Goal: Transaction & Acquisition: Purchase product/service

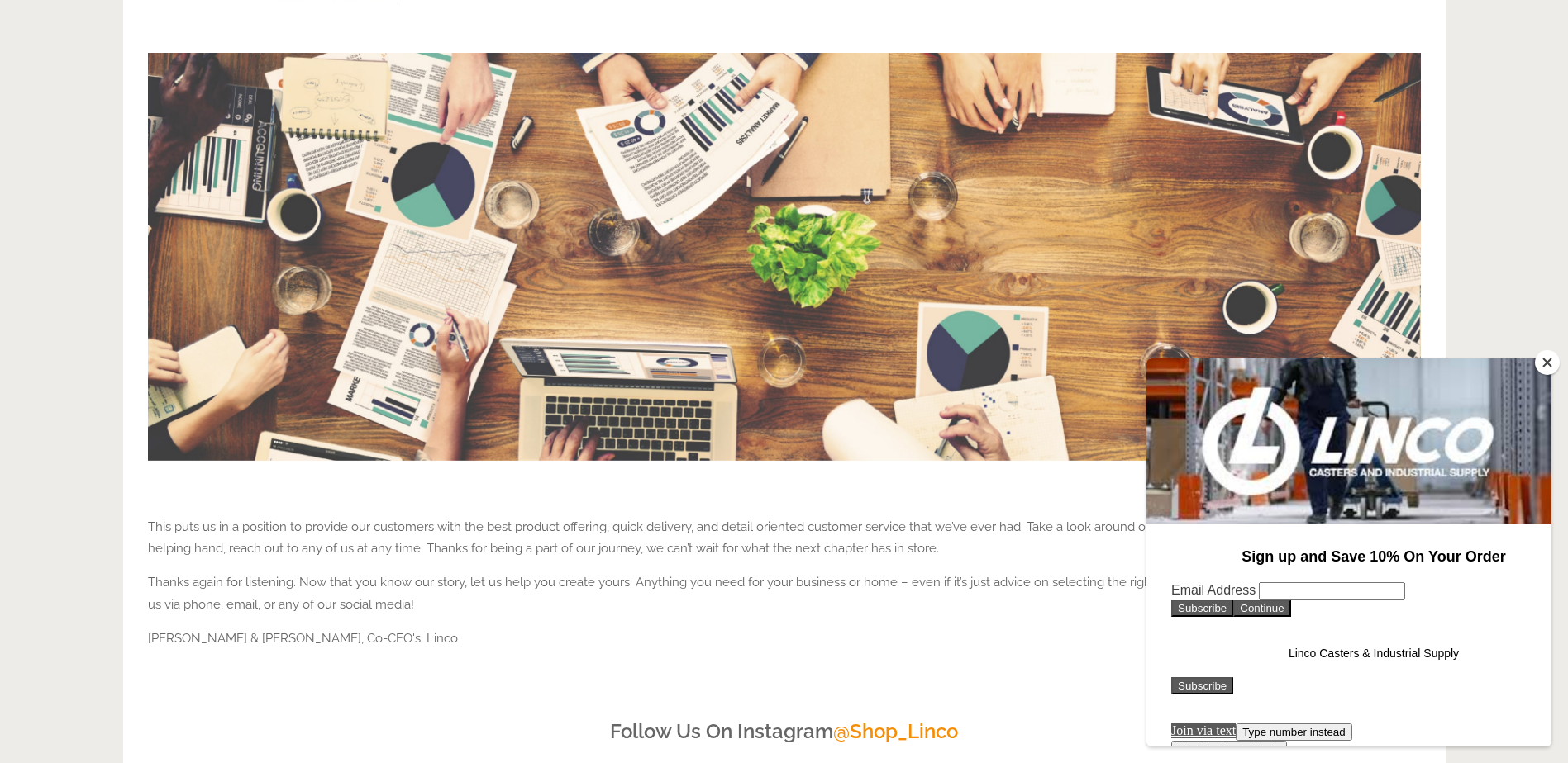
scroll to position [1983, 0]
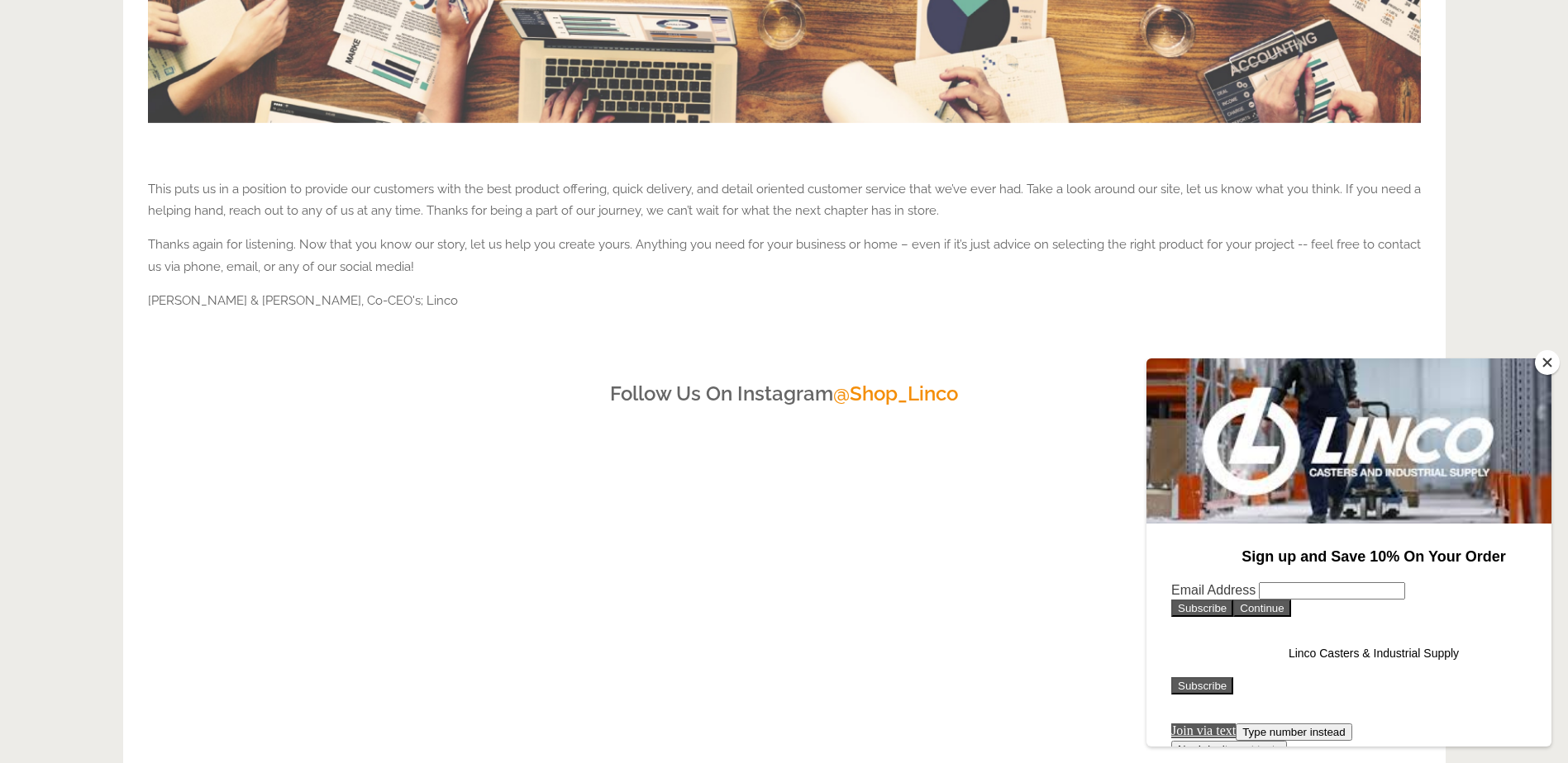
click at [1545, 366] on button "Close" at bounding box center [1547, 363] width 25 height 25
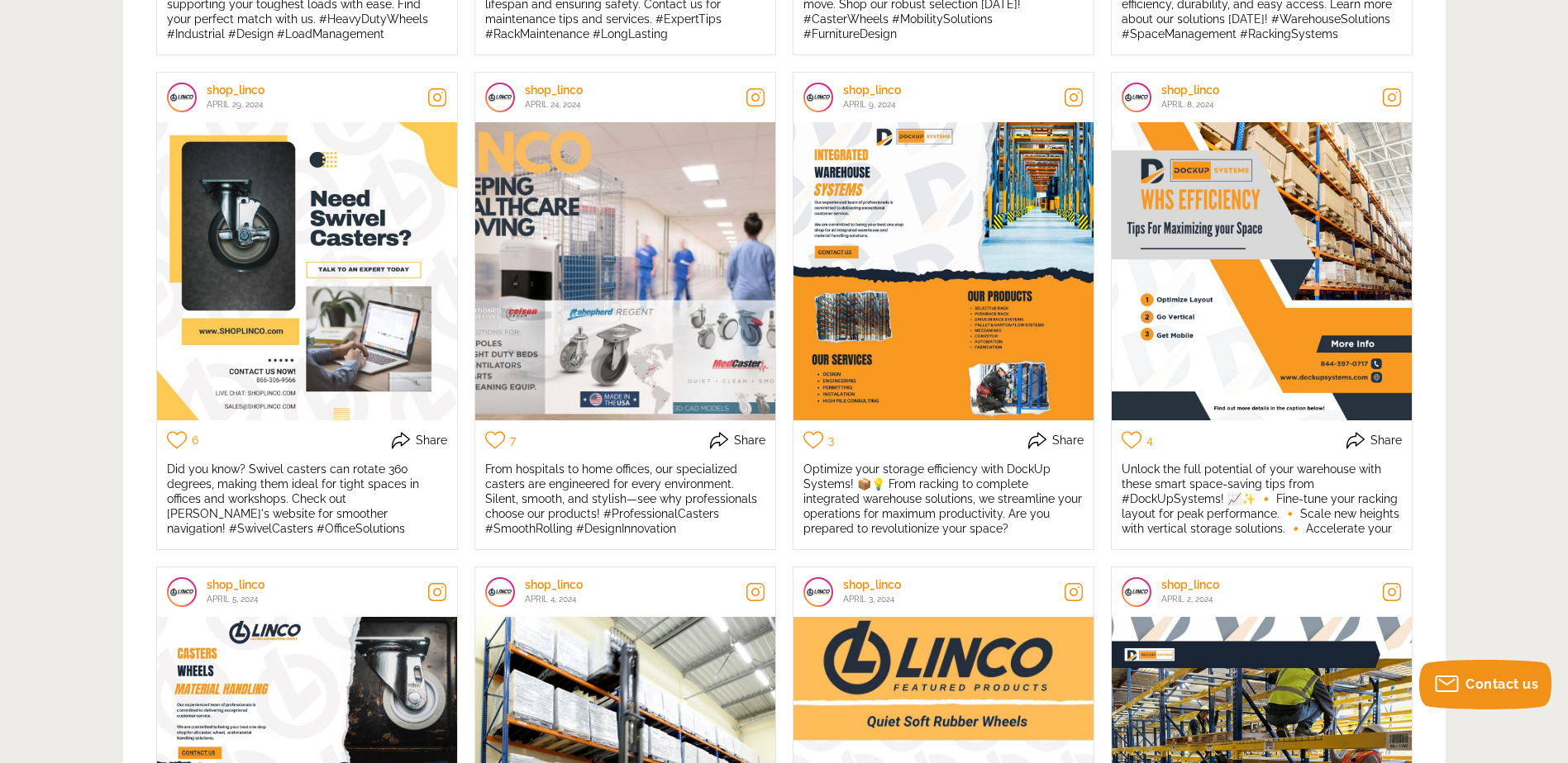
scroll to position [3659, 0]
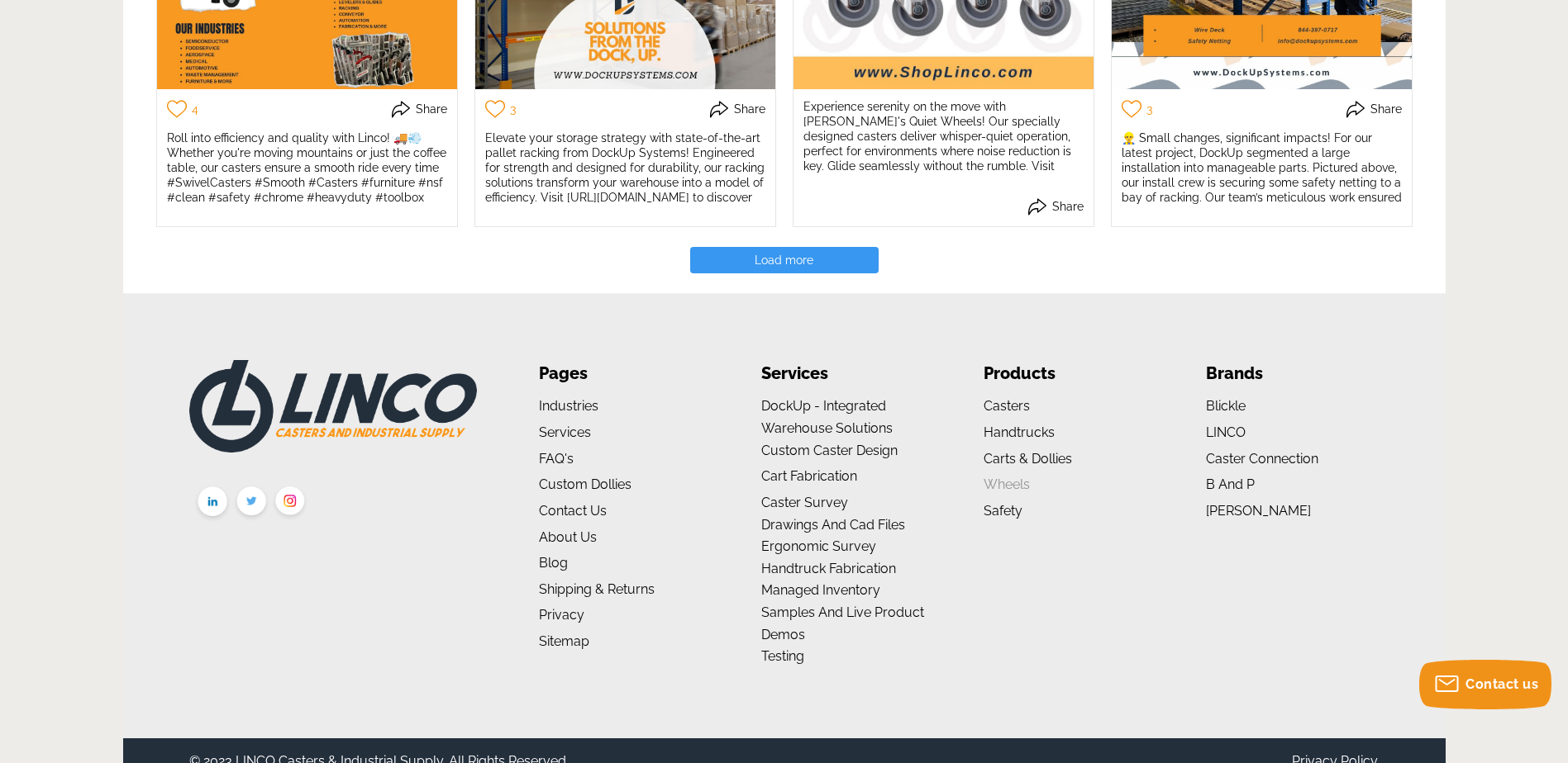
click at [1006, 477] on link "Wheels" at bounding box center [1007, 485] width 46 height 15
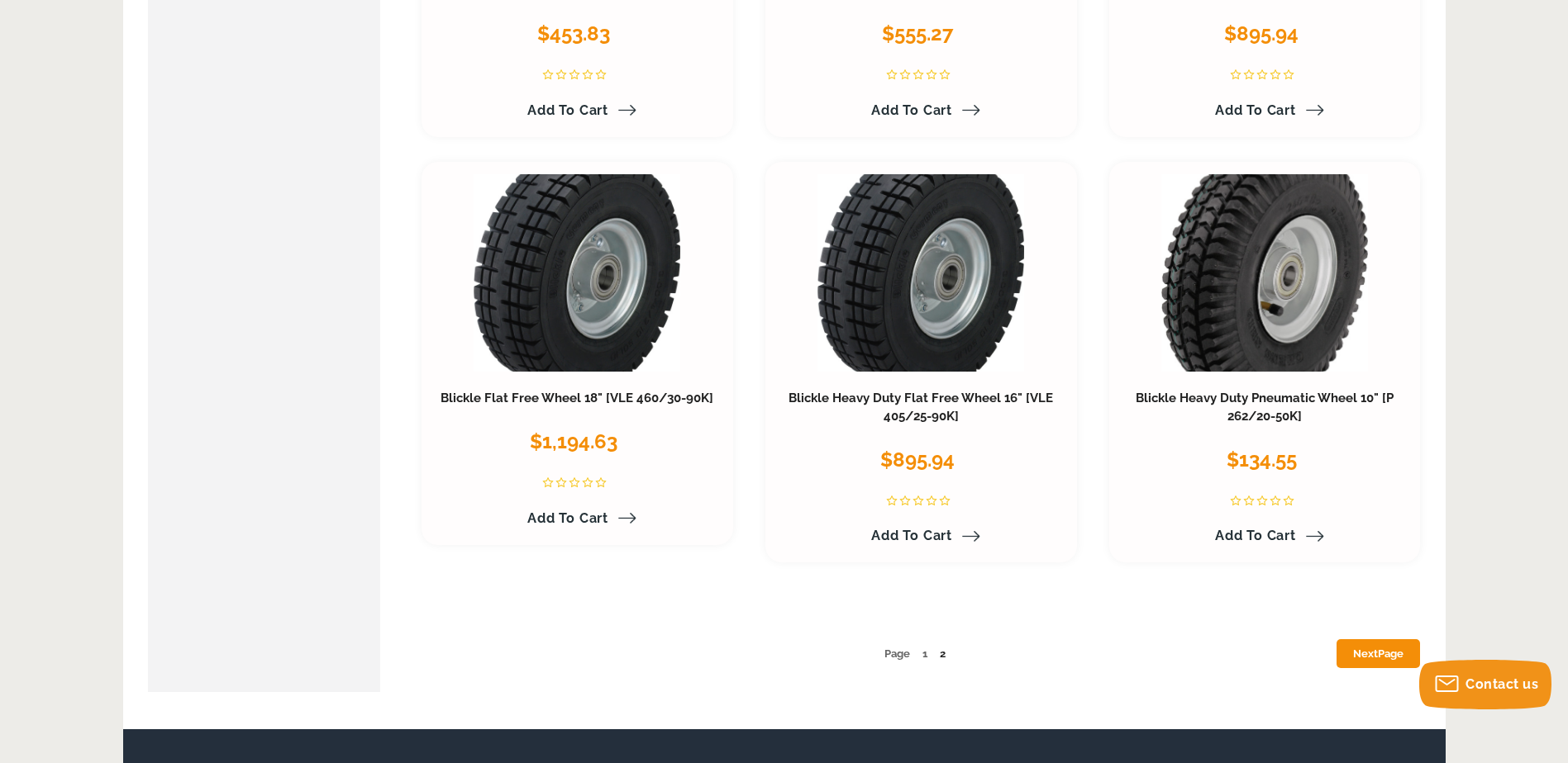
scroll to position [8427, 0]
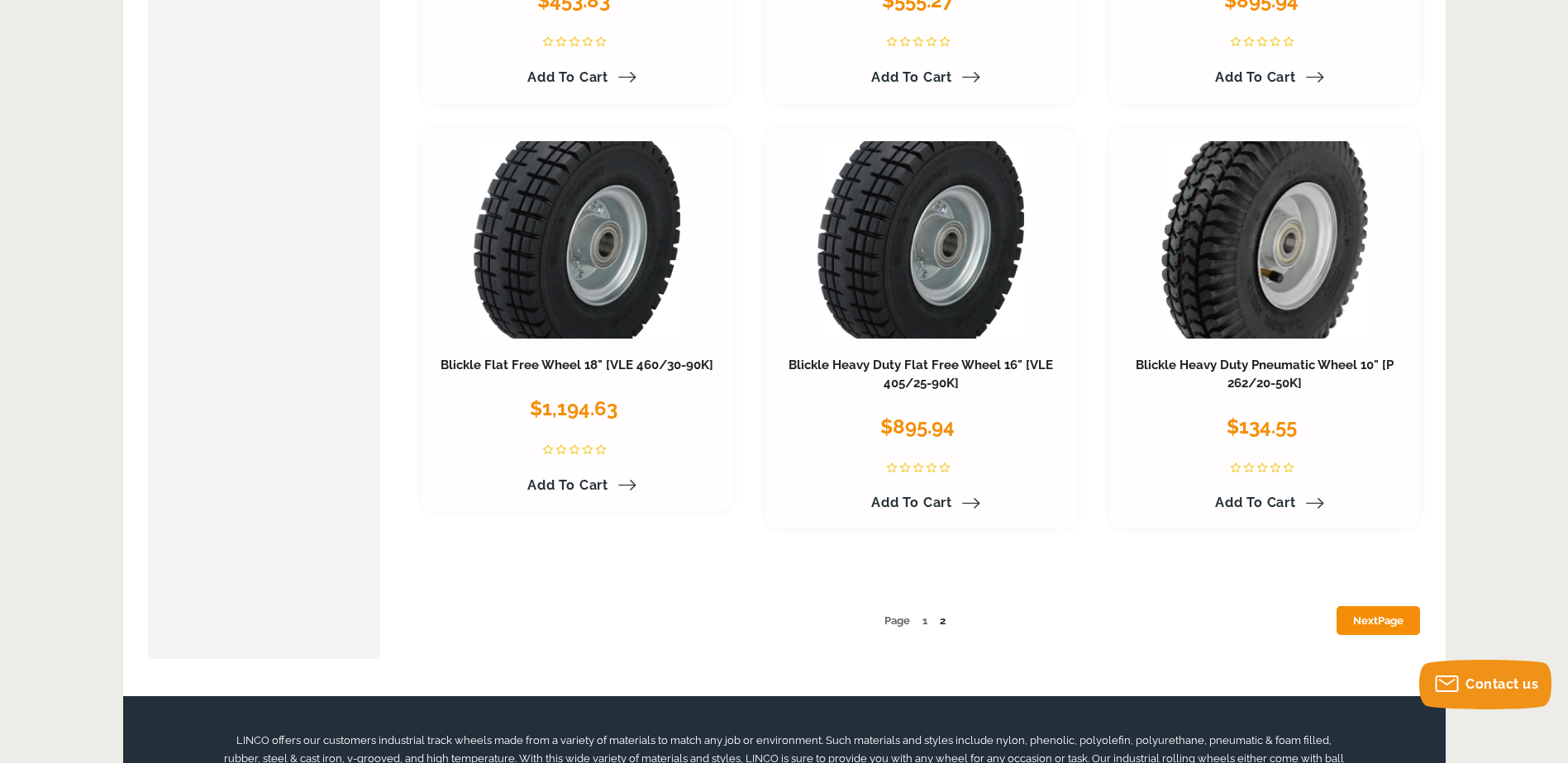
click at [1368, 620] on link "Next Page" at bounding box center [1378, 621] width 83 height 29
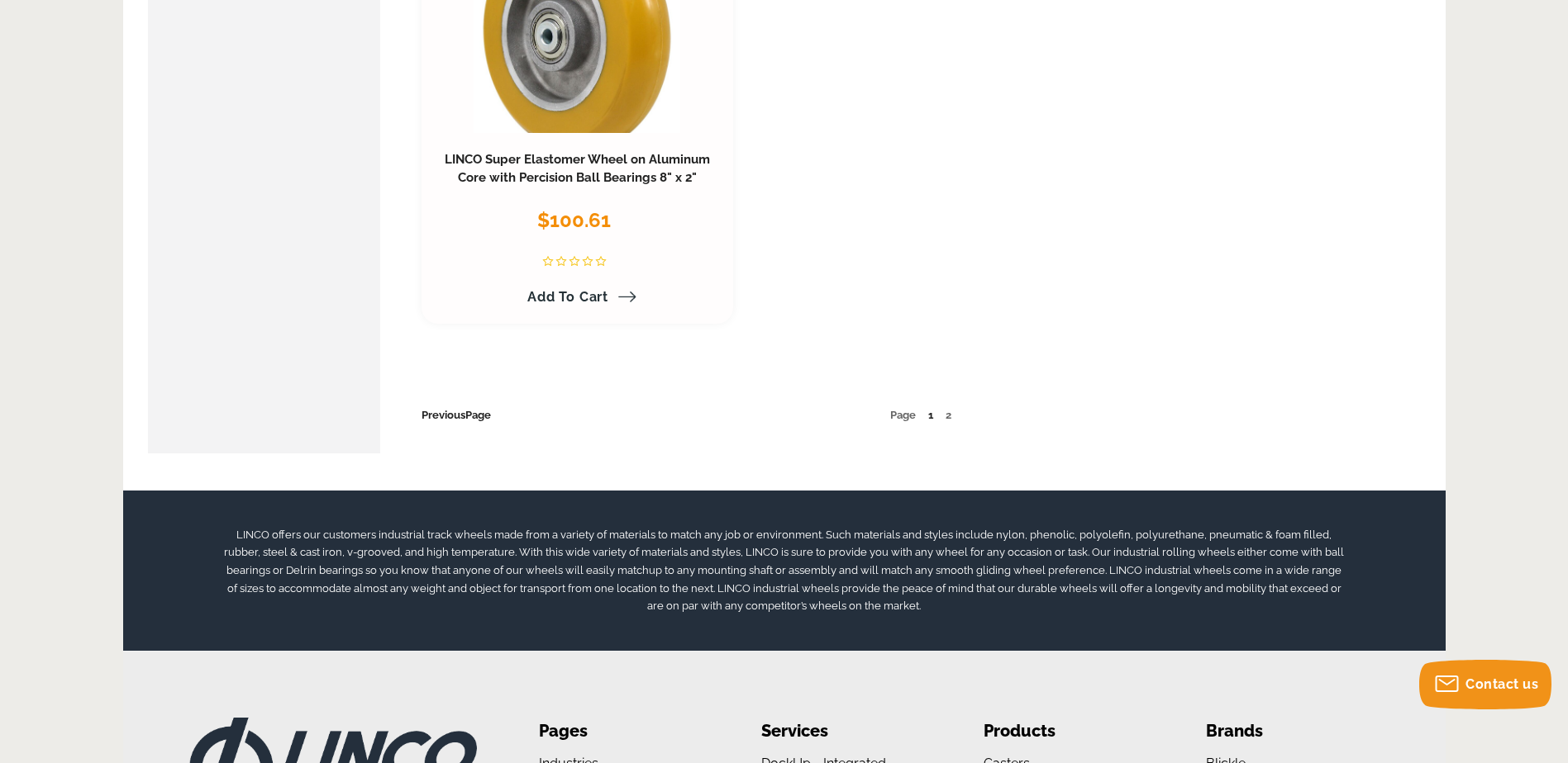
scroll to position [8757, 0]
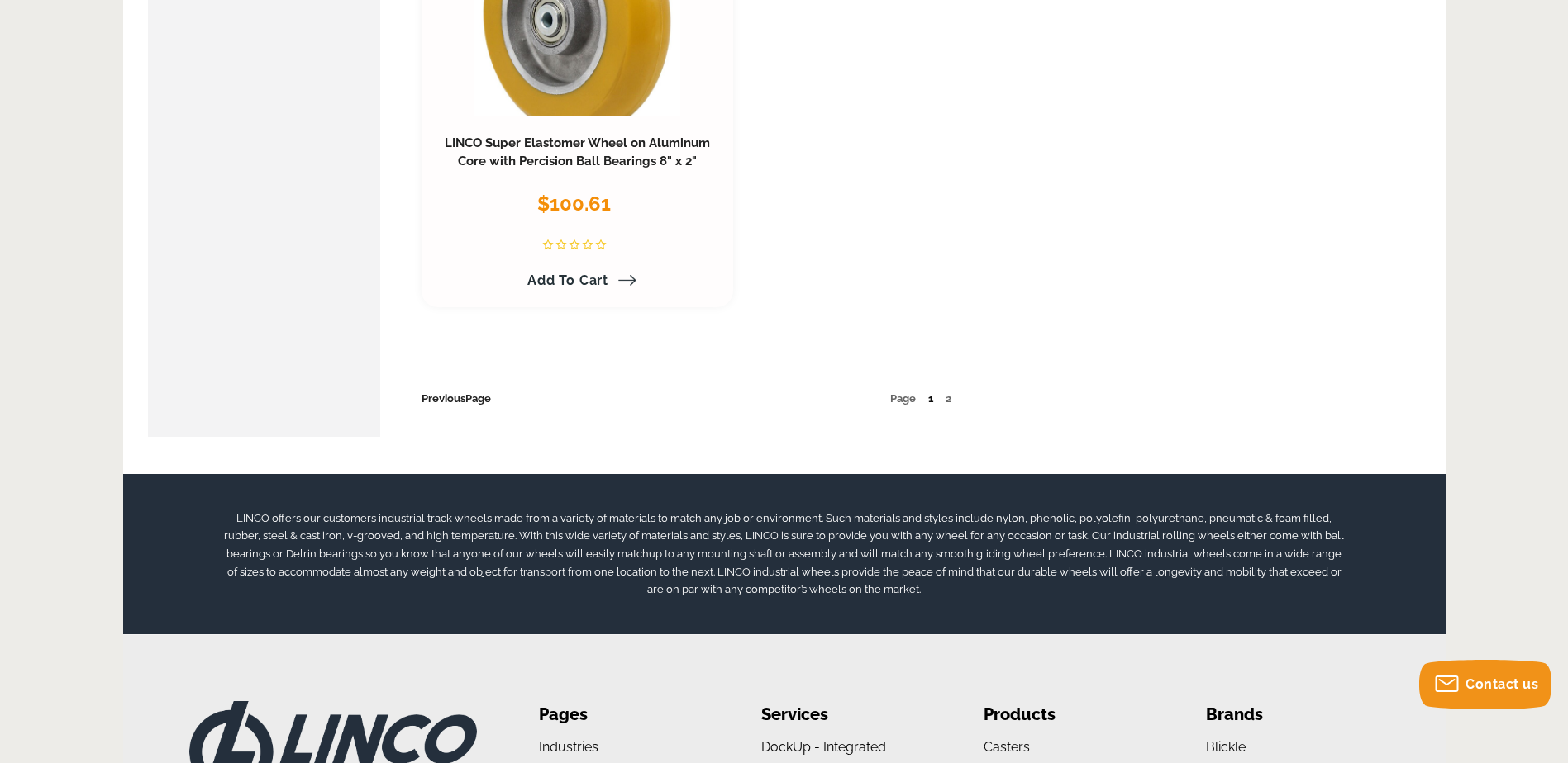
click at [928, 392] on link "1" at bounding box center [930, 398] width 5 height 13
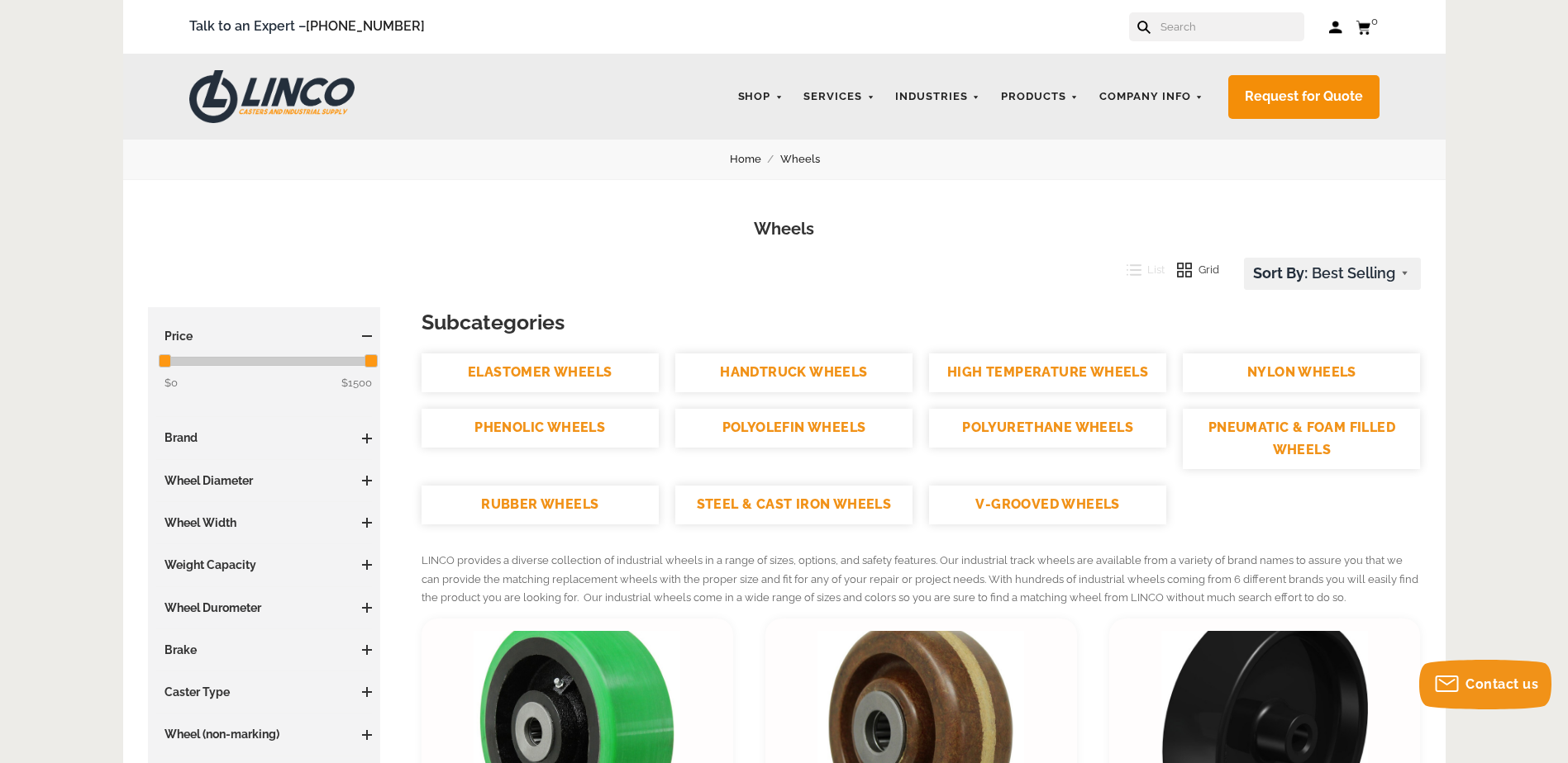
click at [1193, 28] on input "text" at bounding box center [1231, 27] width 146 height 29
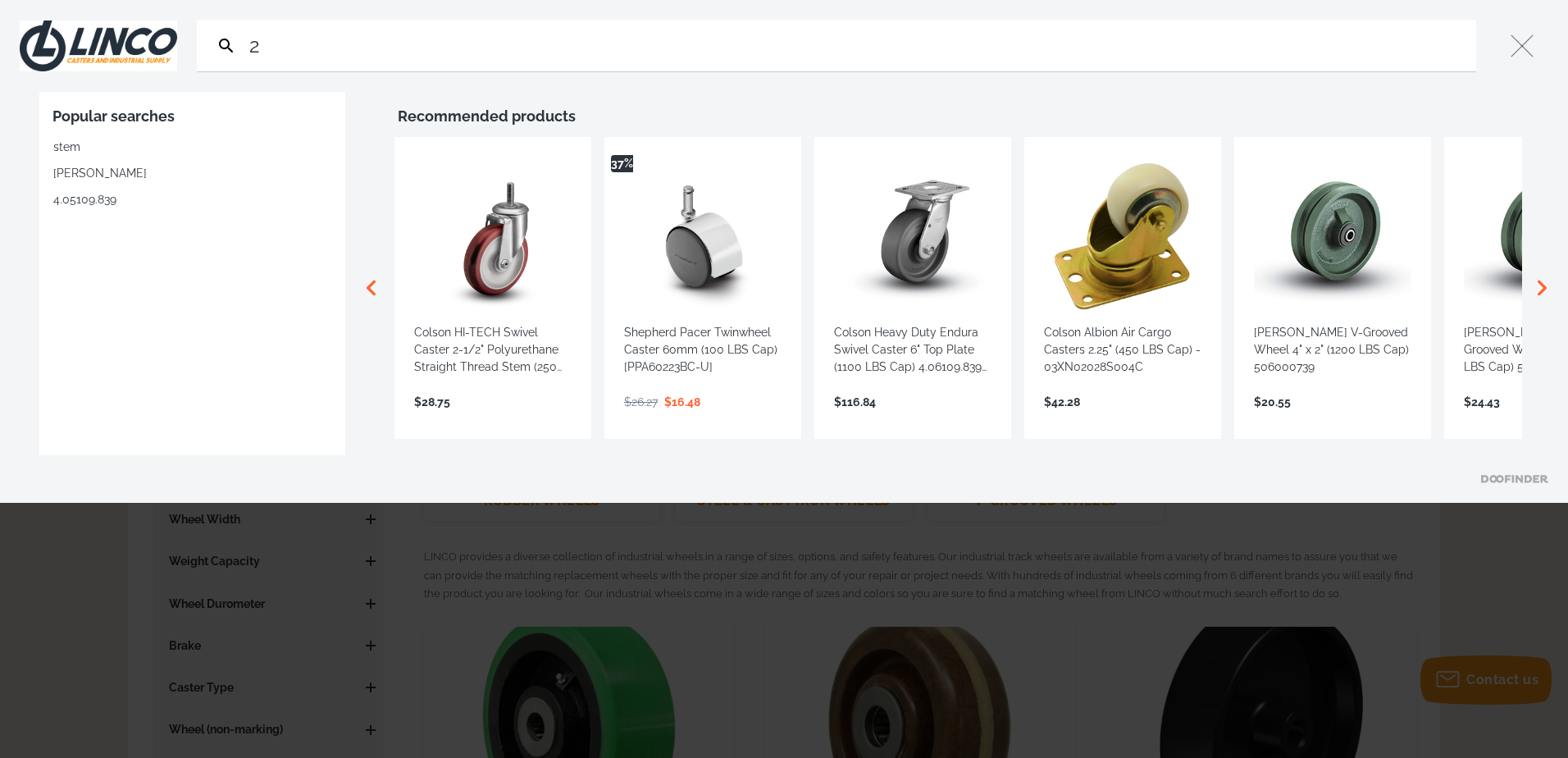
type input "2"
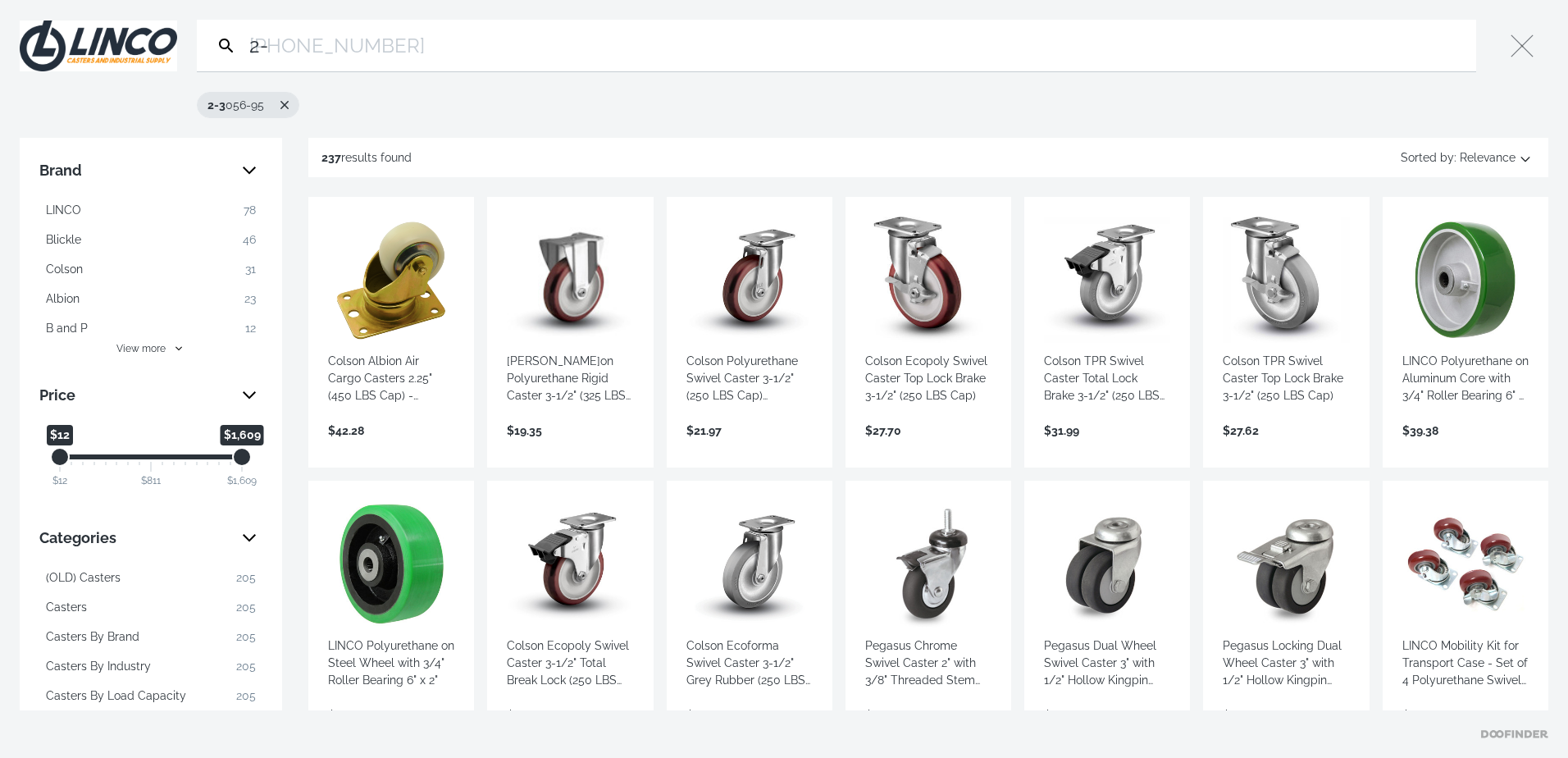
type input "2"
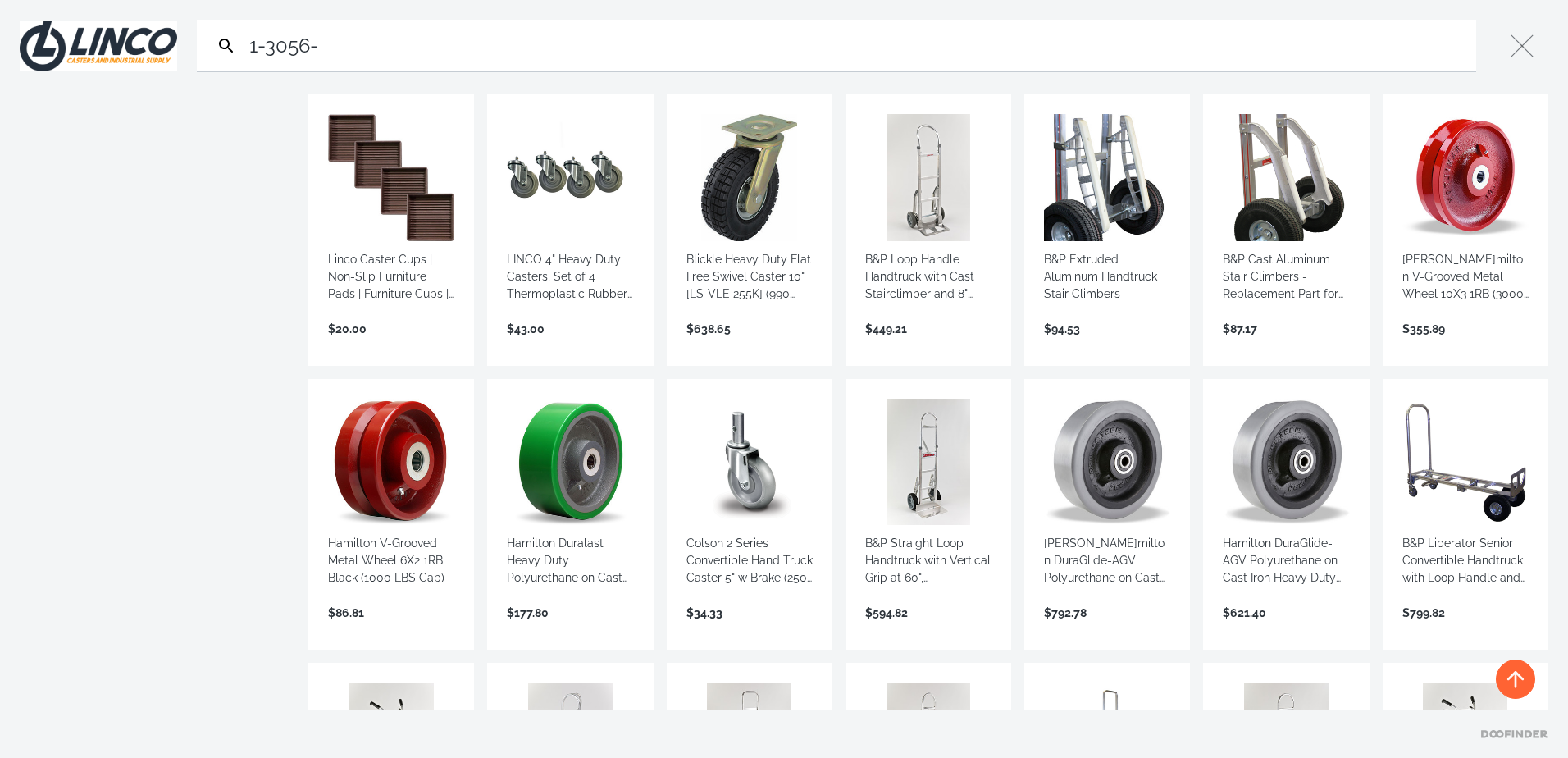
scroll to position [1314, 0]
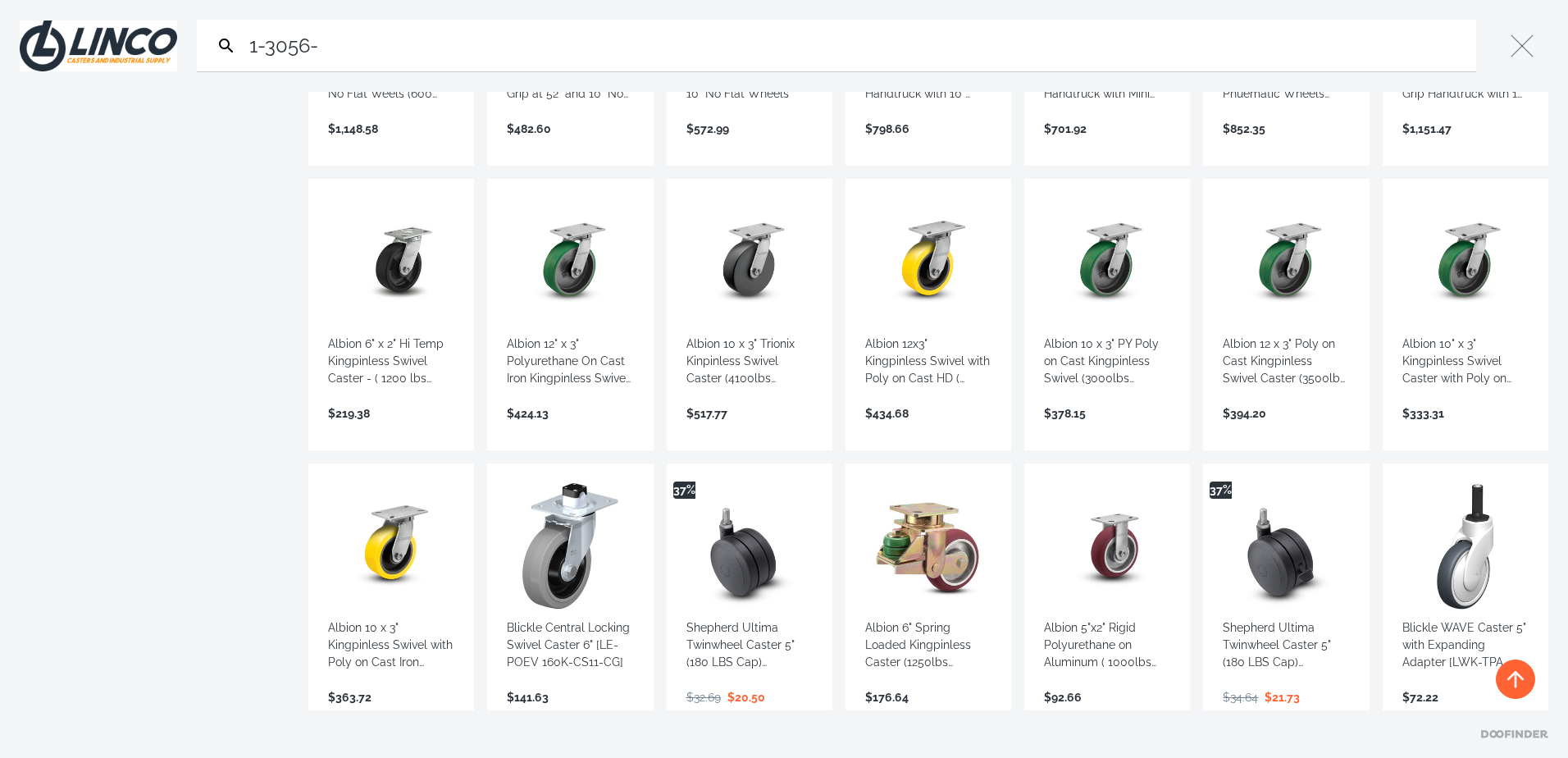
scroll to position [2298, 0]
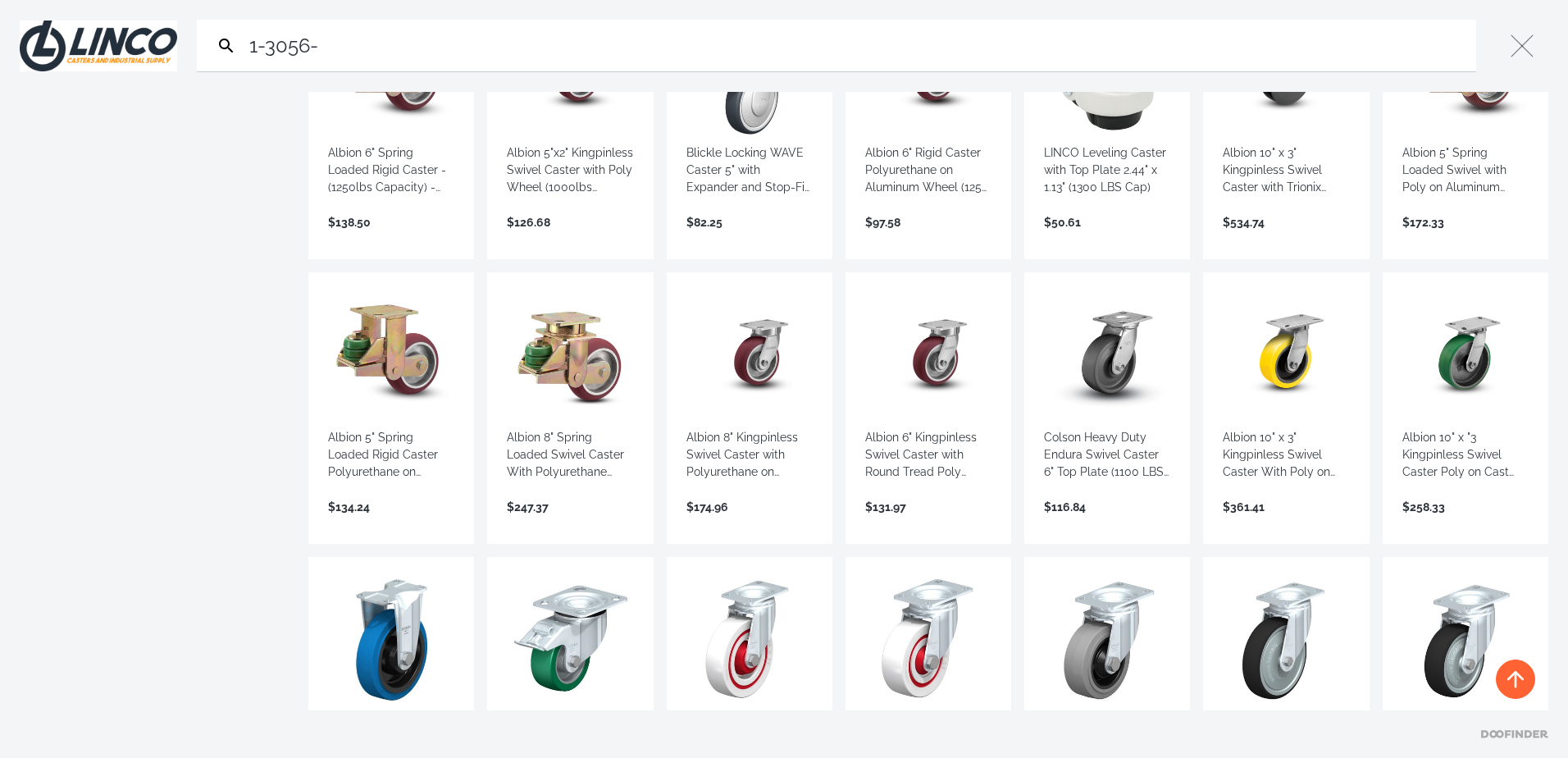
scroll to position [3118, 0]
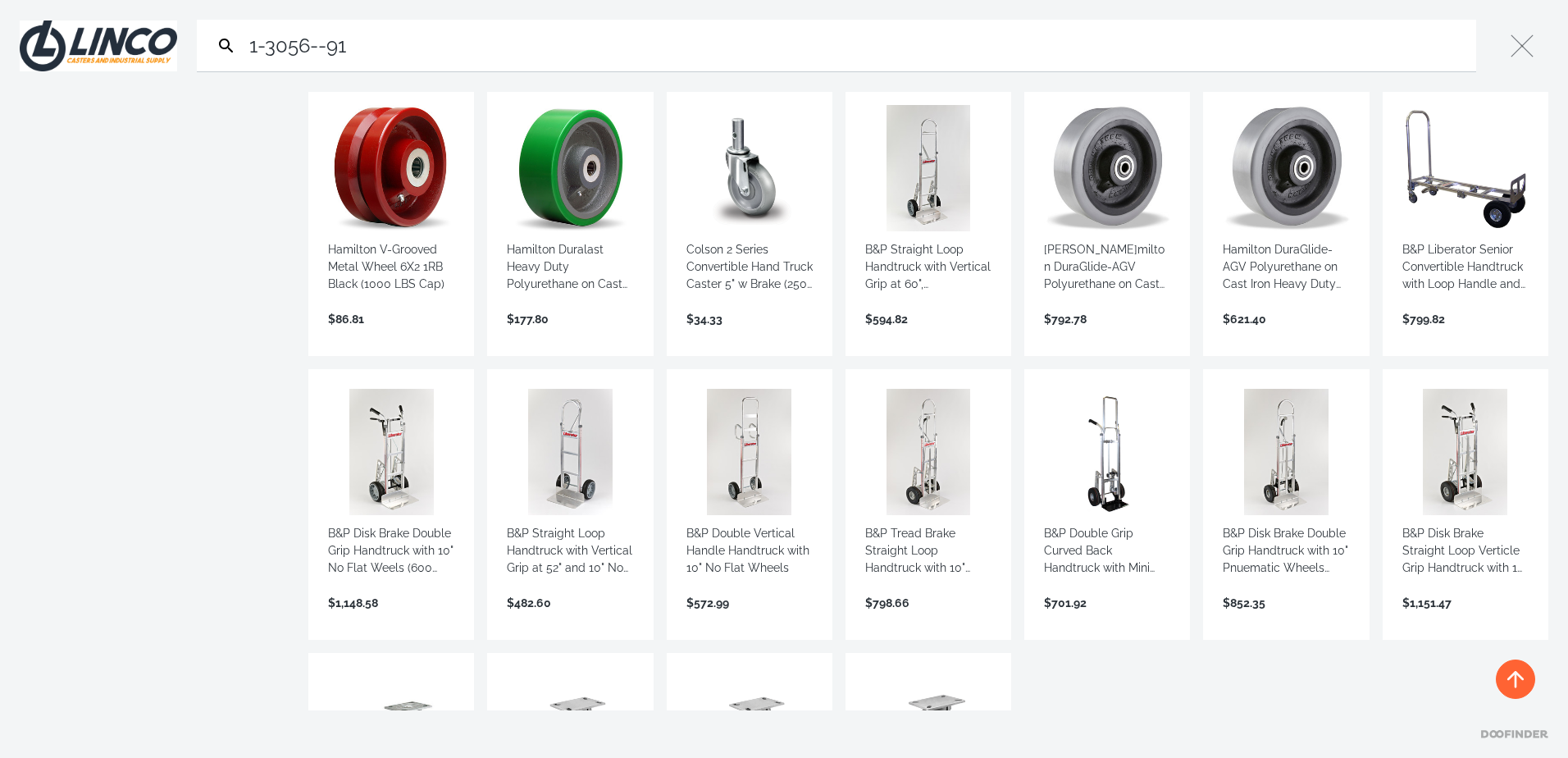
scroll to position [1887, 0]
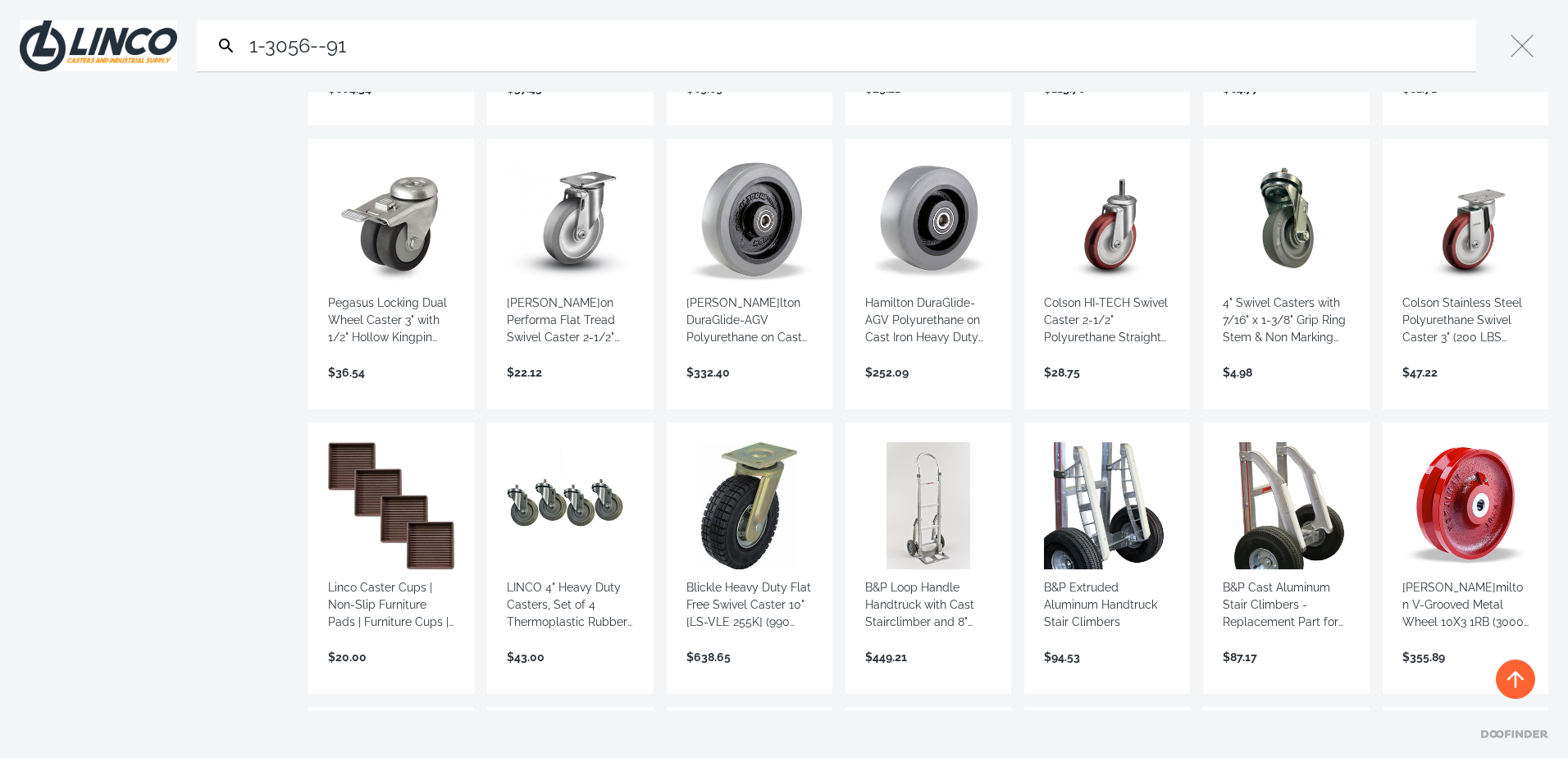
scroll to position [1314, 0]
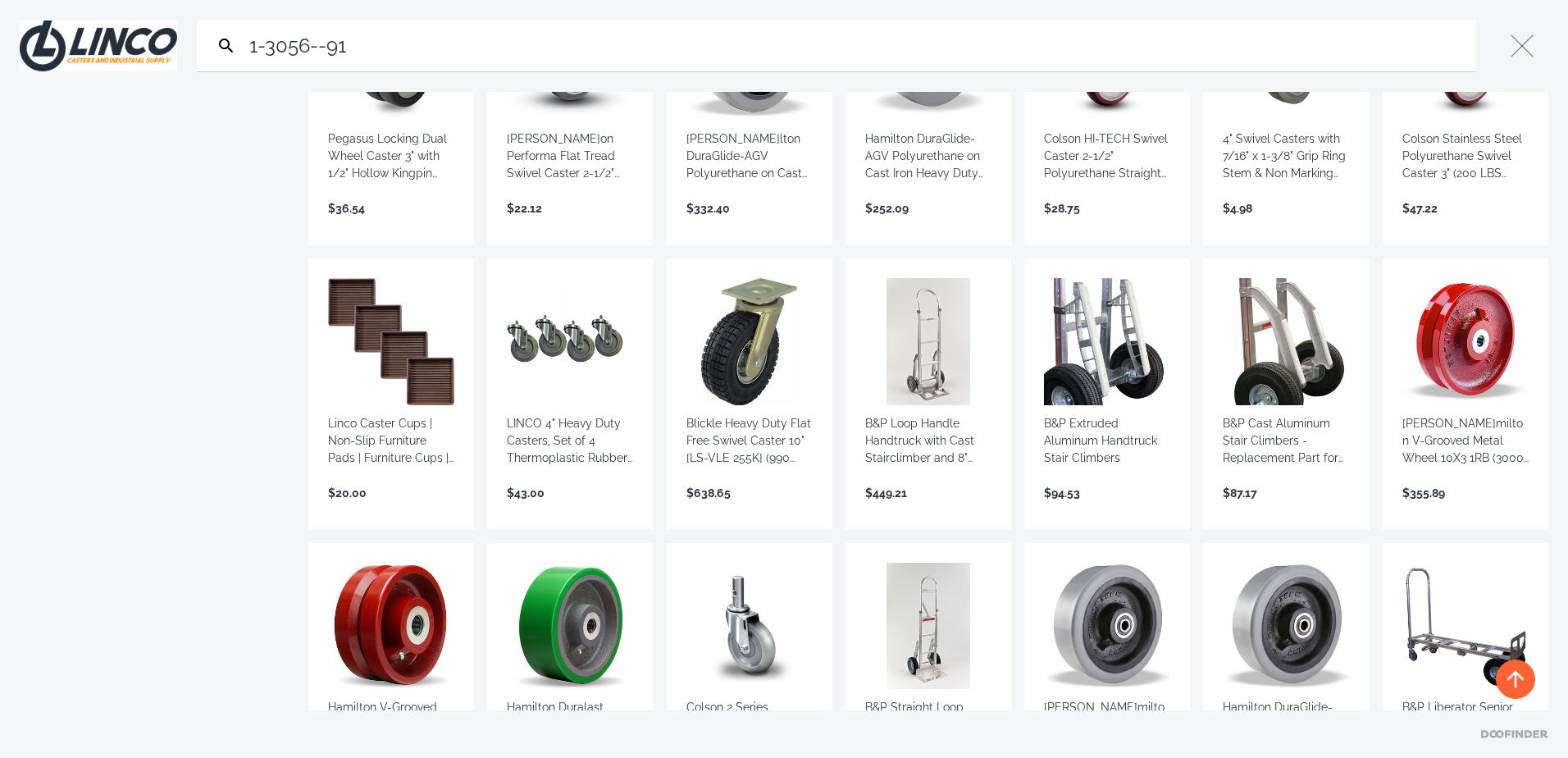
type input "1-3056--91"
click at [745, 510] on Cap)"] "View more →" at bounding box center [750, 510] width 127 height 0
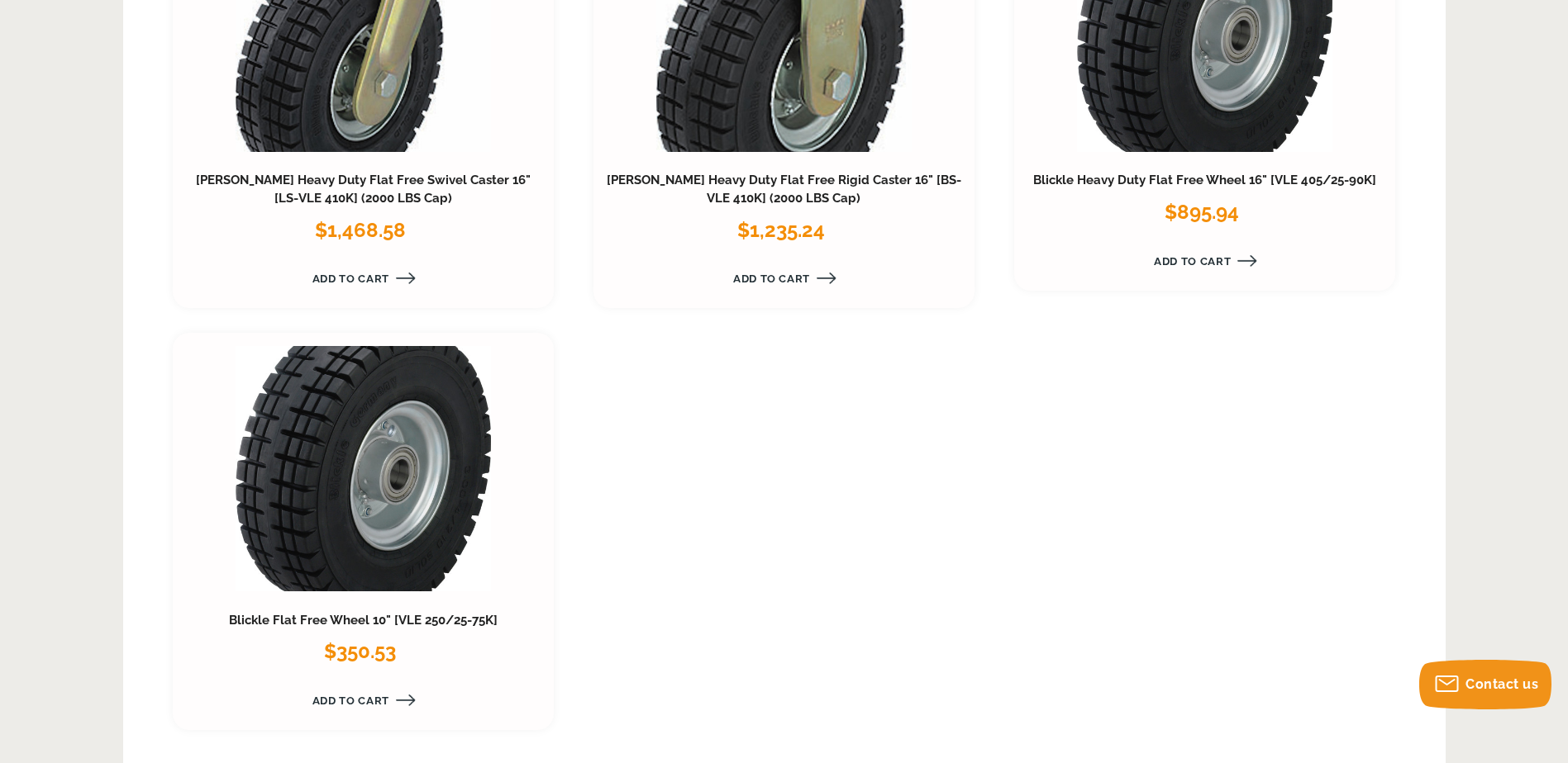
scroll to position [1653, 0]
